Goal: Information Seeking & Learning: Understand process/instructions

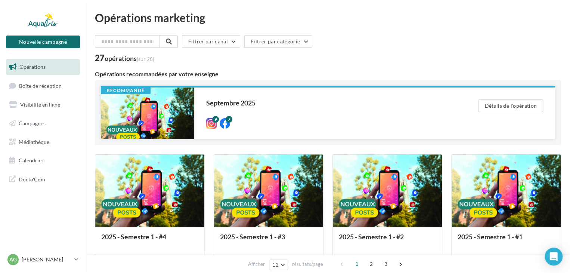
click at [152, 112] on div at bounding box center [147, 113] width 93 height 52
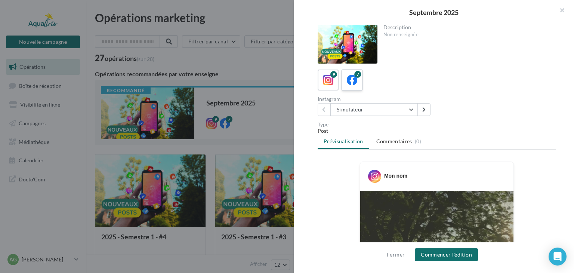
click at [350, 78] on icon at bounding box center [352, 80] width 11 height 11
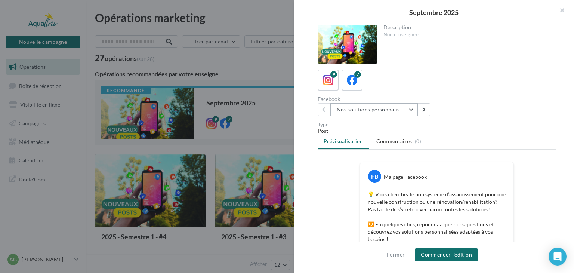
click at [411, 109] on button "Nos solutions personnalisées" at bounding box center [373, 109] width 87 height 13
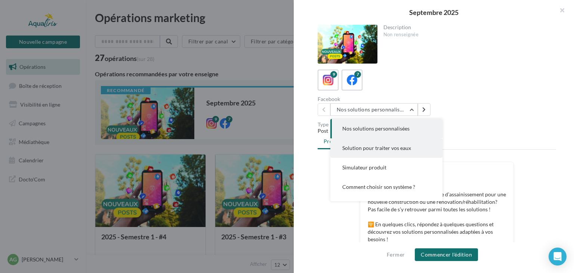
click at [357, 150] on span "Solution pour traiter vos eaux" at bounding box center [376, 148] width 69 height 6
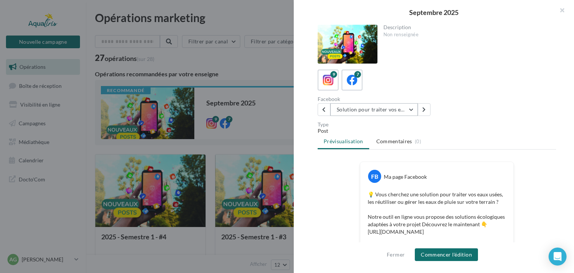
click at [412, 106] on button "Solution pour traiter vos eaux" at bounding box center [373, 109] width 87 height 13
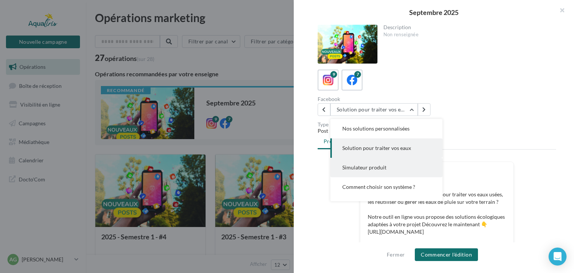
click at [360, 169] on span "Simulateur produit" at bounding box center [364, 167] width 44 height 6
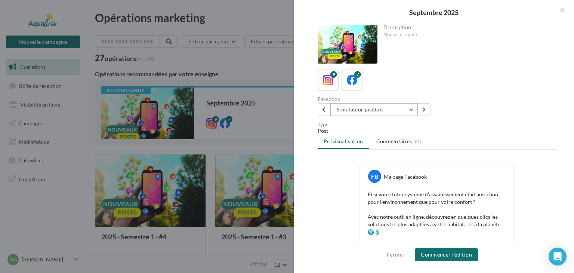
click at [412, 109] on button "Simulateur produit" at bounding box center [373, 109] width 87 height 13
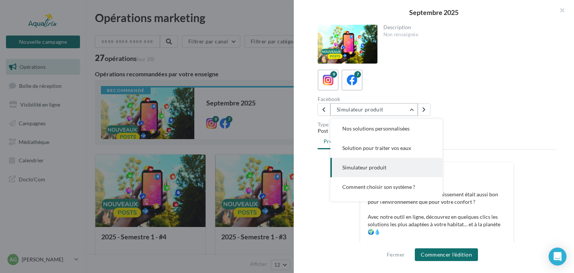
scroll to position [19, 0]
click at [379, 171] on button "Comment choisir son système ?" at bounding box center [386, 167] width 112 height 19
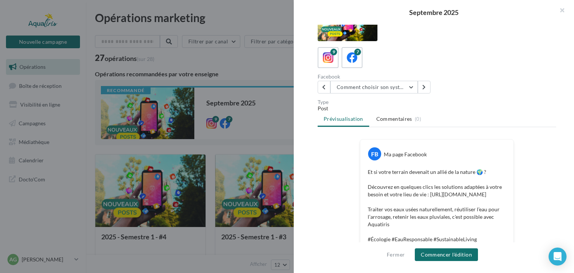
scroll to position [0, 0]
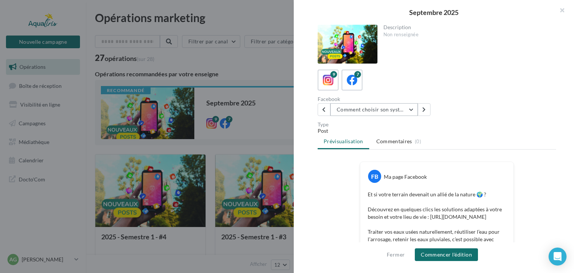
click at [415, 110] on button "Comment choisir son système ?" at bounding box center [373, 109] width 87 height 13
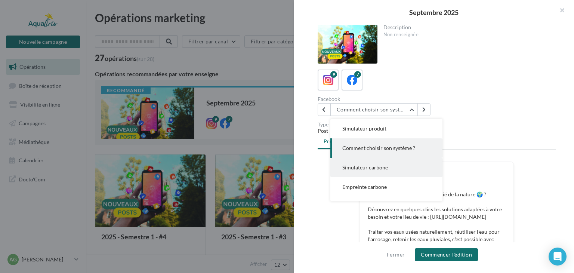
click at [350, 170] on span "Simulateur carbone" at bounding box center [365, 167] width 46 height 6
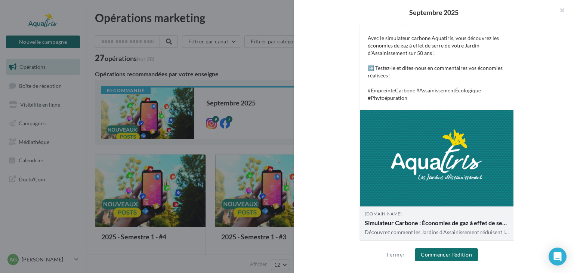
scroll to position [0, 0]
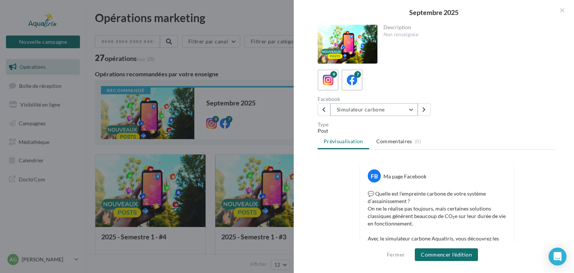
click at [411, 109] on button "Simulateur carbone" at bounding box center [373, 109] width 87 height 13
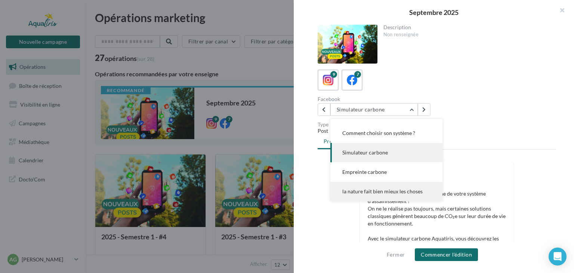
click at [357, 193] on span "la nature fait bien mieux les choses" at bounding box center [382, 191] width 80 height 6
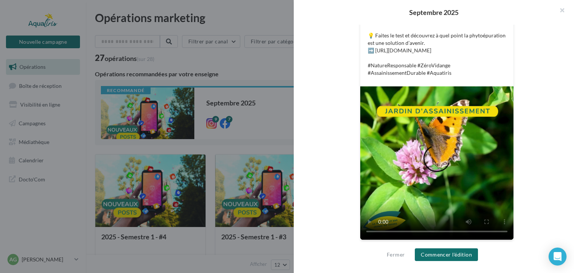
scroll to position [0, 0]
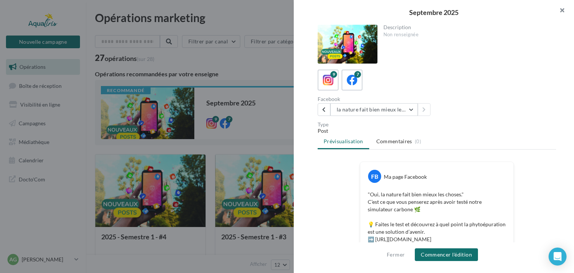
click at [563, 10] on button "button" at bounding box center [559, 11] width 30 height 22
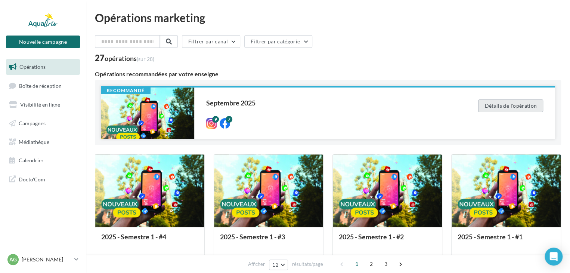
click at [510, 103] on button "Détails de l'opération" at bounding box center [510, 105] width 65 height 13
